Goal: Task Accomplishment & Management: Manage account settings

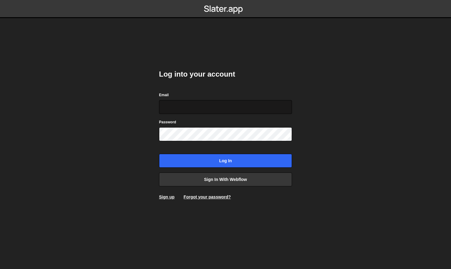
click at [224, 111] on input "Email" at bounding box center [225, 107] width 133 height 14
type input "[EMAIL_ADDRESS][DOMAIN_NAME]"
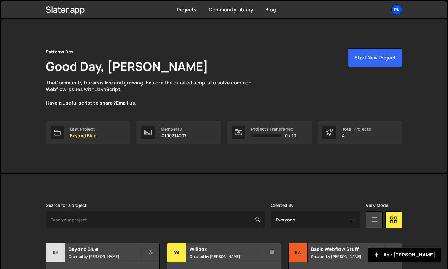
click at [399, 11] on div "Pa" at bounding box center [397, 9] width 11 height 11
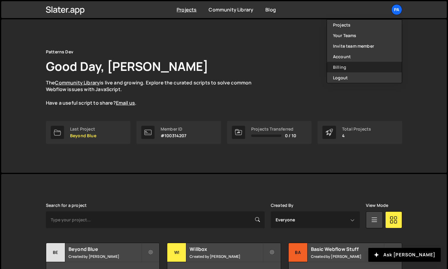
click at [361, 68] on link "Billing" at bounding box center [364, 67] width 75 height 11
